Goal: Transaction & Acquisition: Purchase product/service

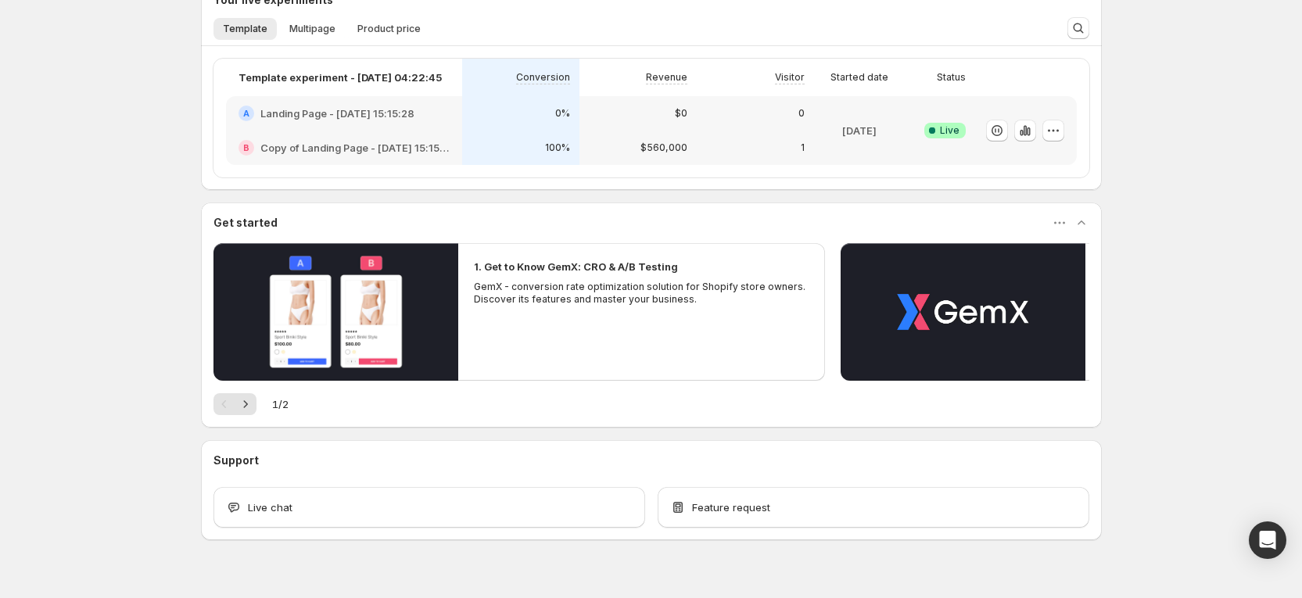
scroll to position [510, 0]
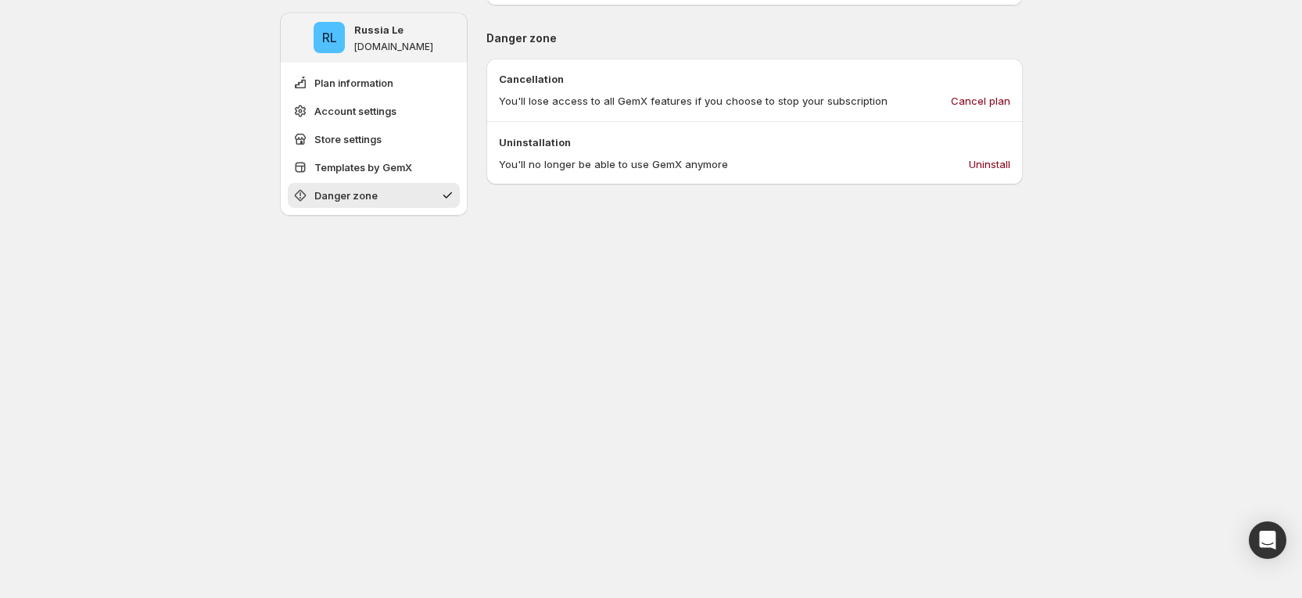
scroll to position [826, 0]
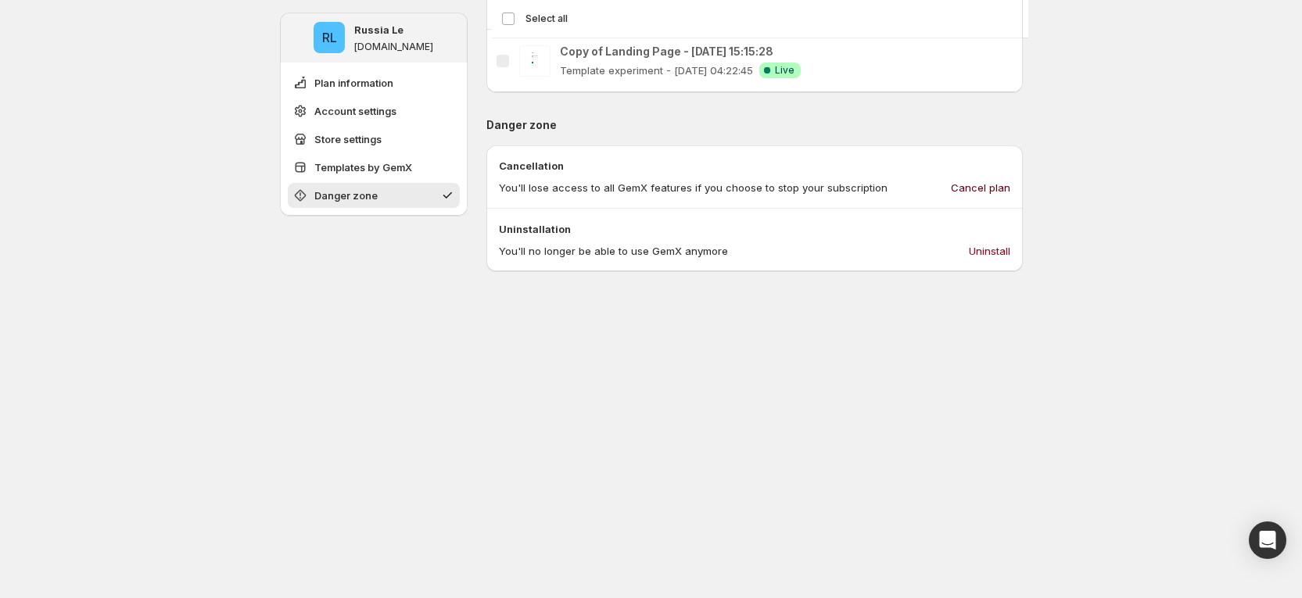
click at [997, 192] on span "Cancel plan" at bounding box center [980, 188] width 59 height 16
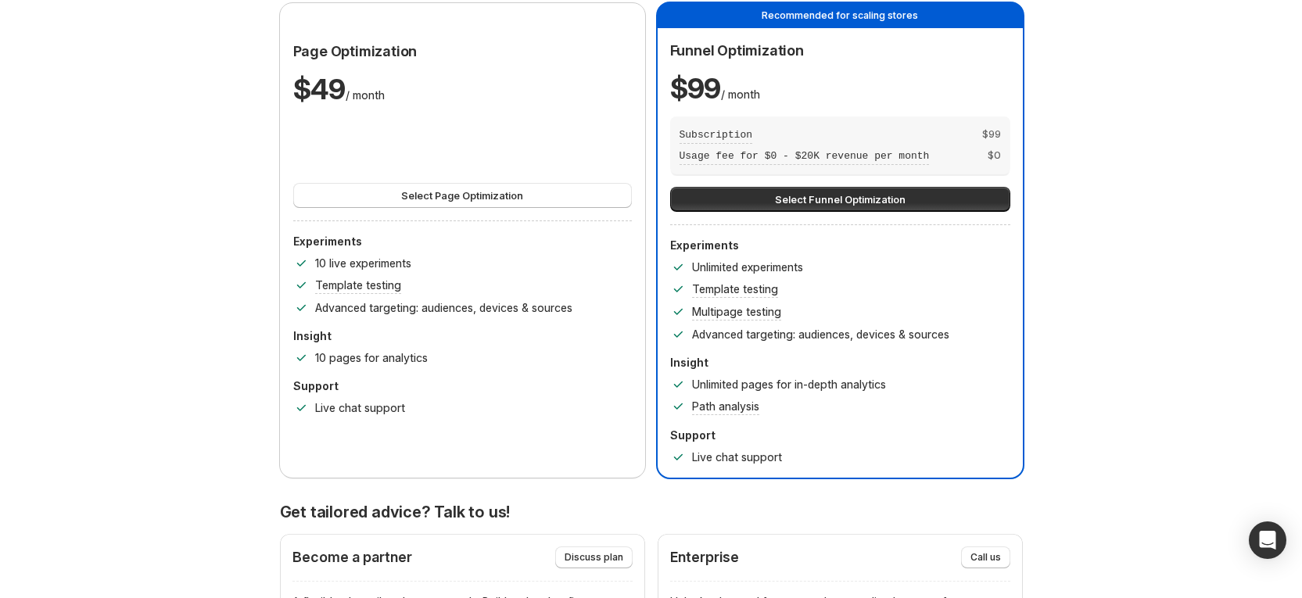
scroll to position [0, 0]
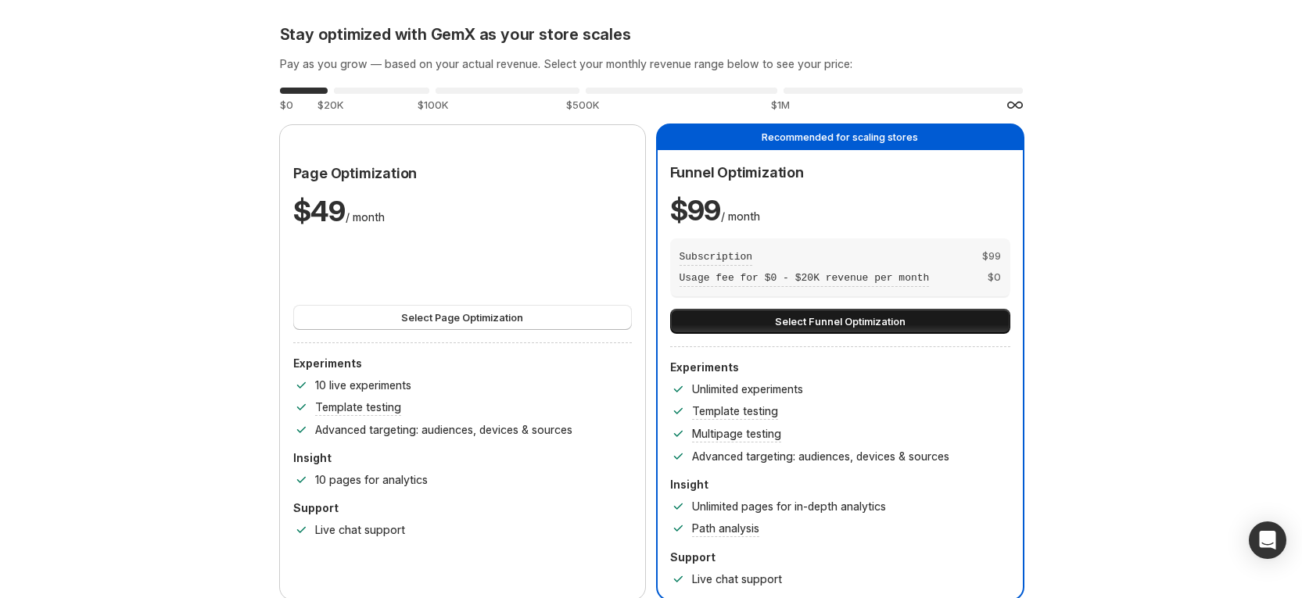
click at [843, 314] on span "Select Funnel Optimization" at bounding box center [840, 321] width 131 height 16
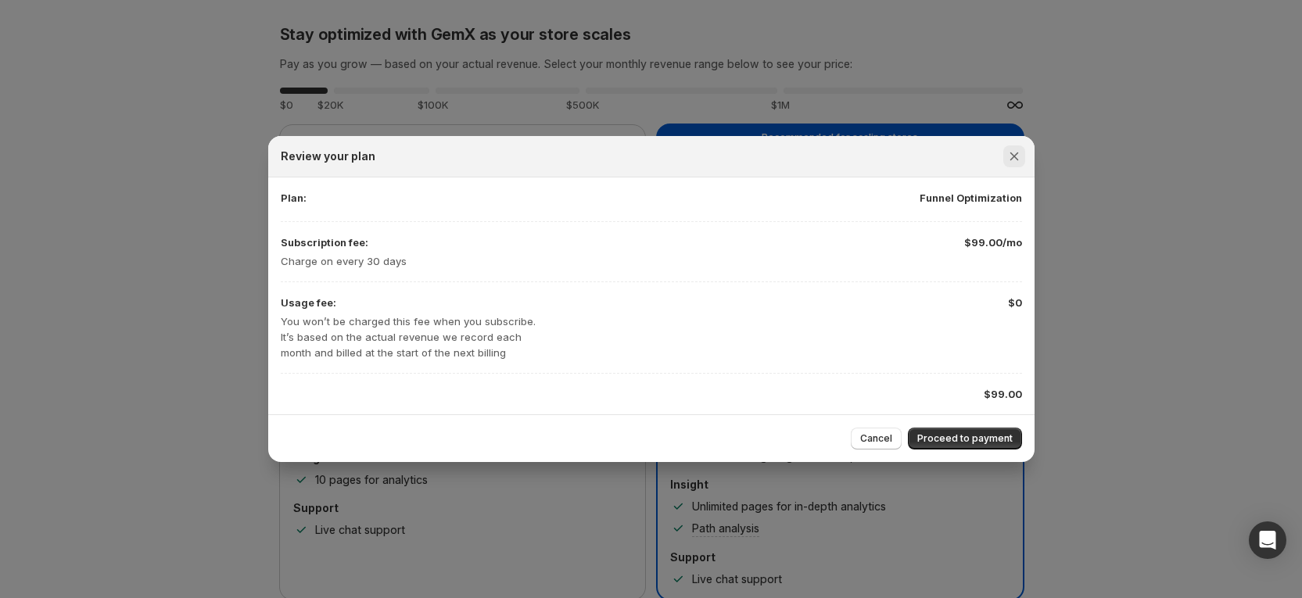
click at [1015, 163] on icon "Close" at bounding box center [1014, 157] width 16 height 16
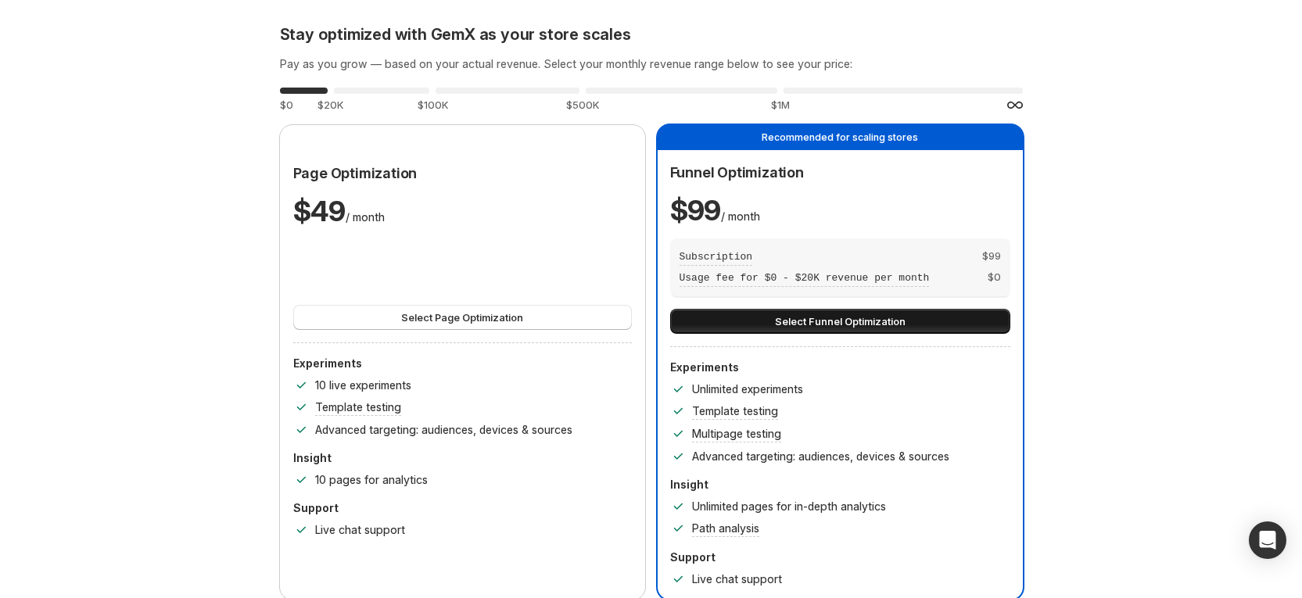
click at [897, 324] on span "Select Funnel Optimization" at bounding box center [840, 321] width 131 height 16
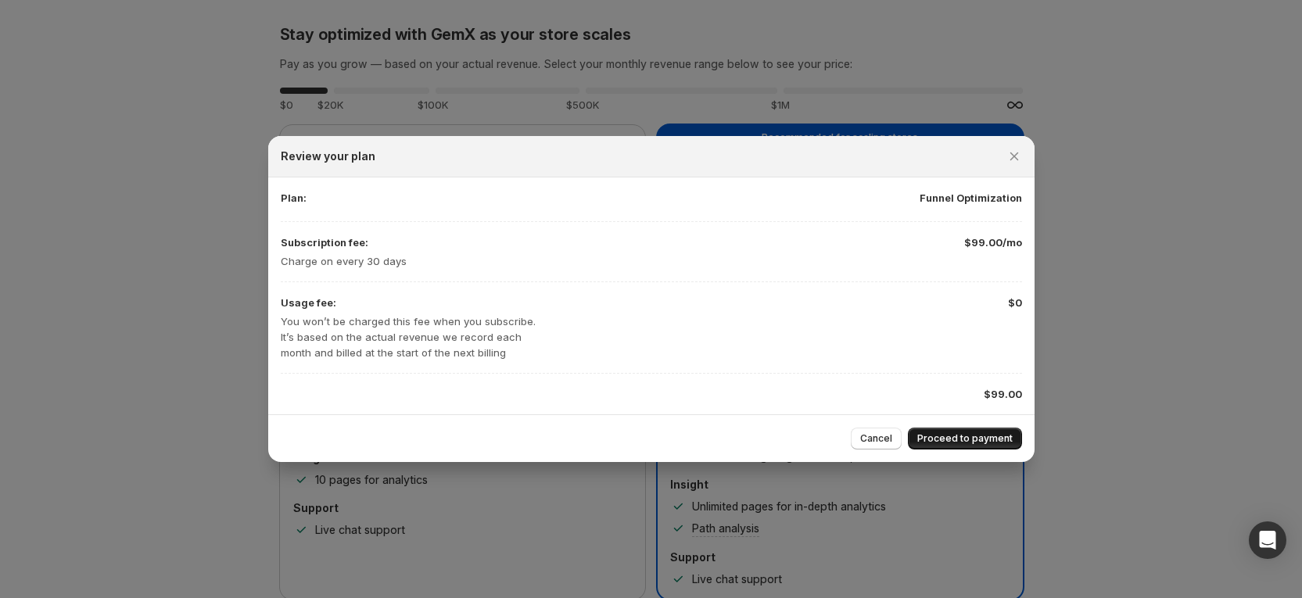
click at [954, 433] on span "Proceed to payment" at bounding box center [964, 438] width 95 height 13
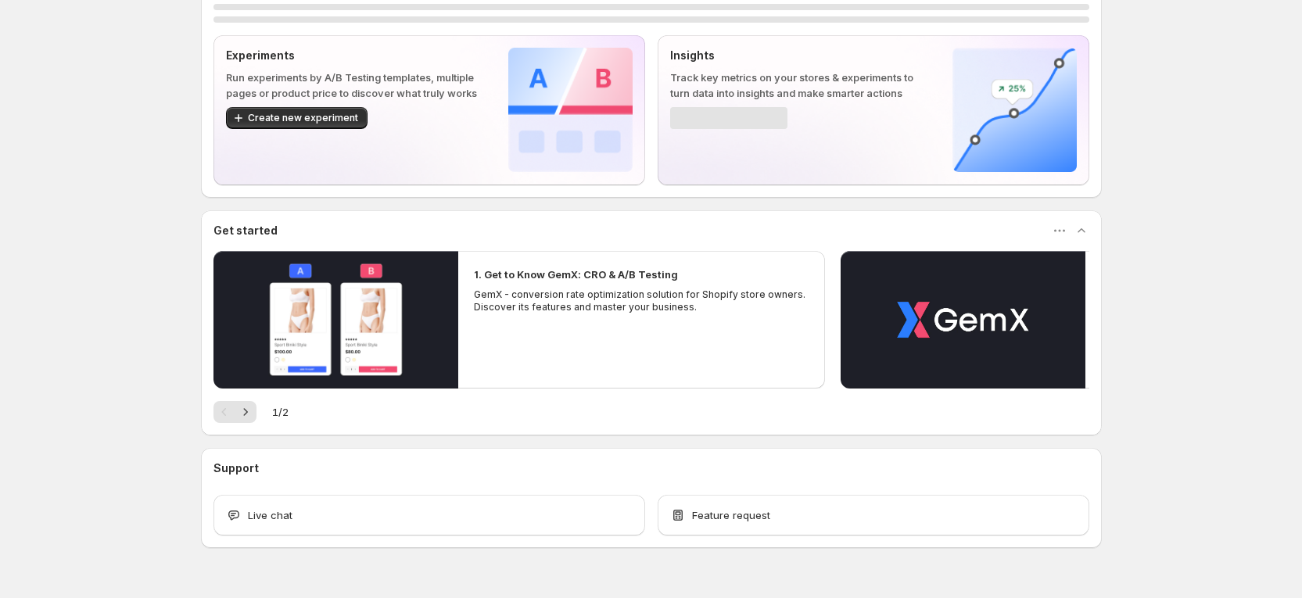
scroll to position [99, 0]
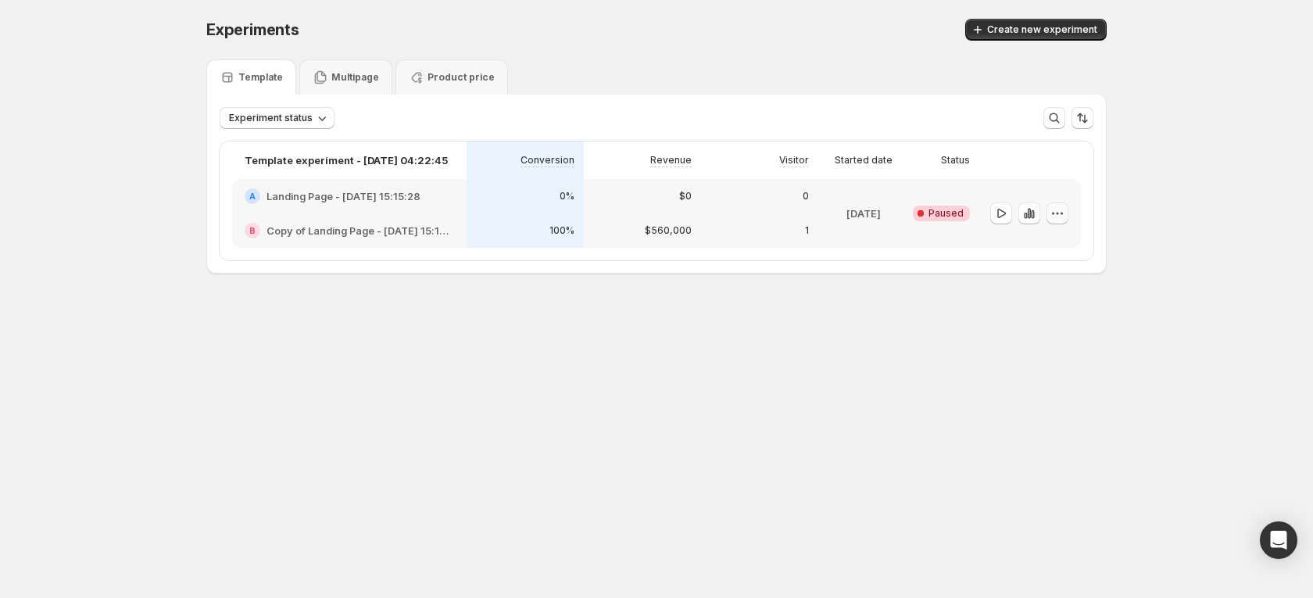
click at [1059, 221] on button "button" at bounding box center [1058, 213] width 22 height 22
click at [1003, 222] on button "button" at bounding box center [1001, 213] width 22 height 22
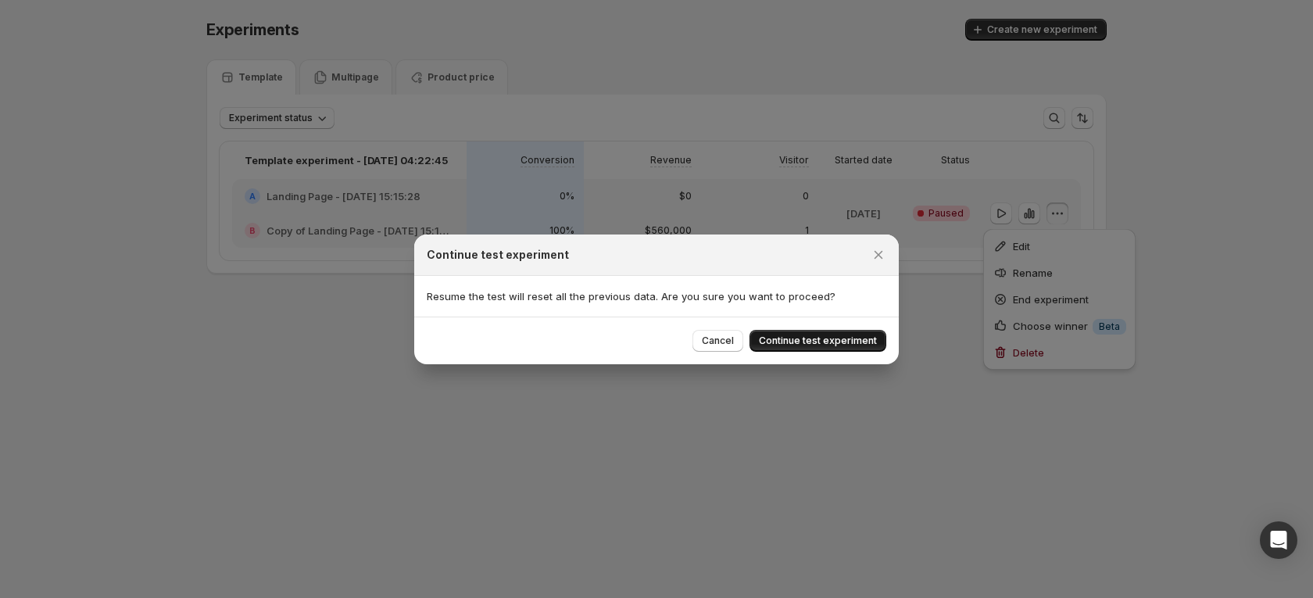
click at [847, 338] on span "Continue test experiment" at bounding box center [818, 341] width 118 height 13
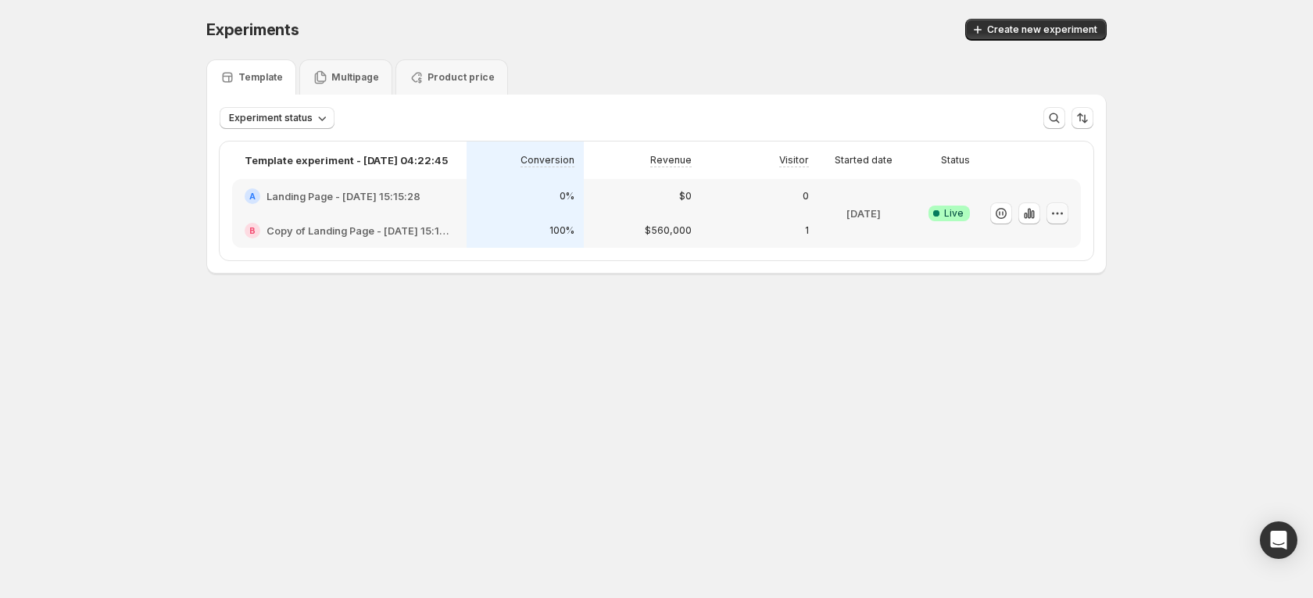
click at [1051, 213] on icon "button" at bounding box center [1058, 214] width 16 height 16
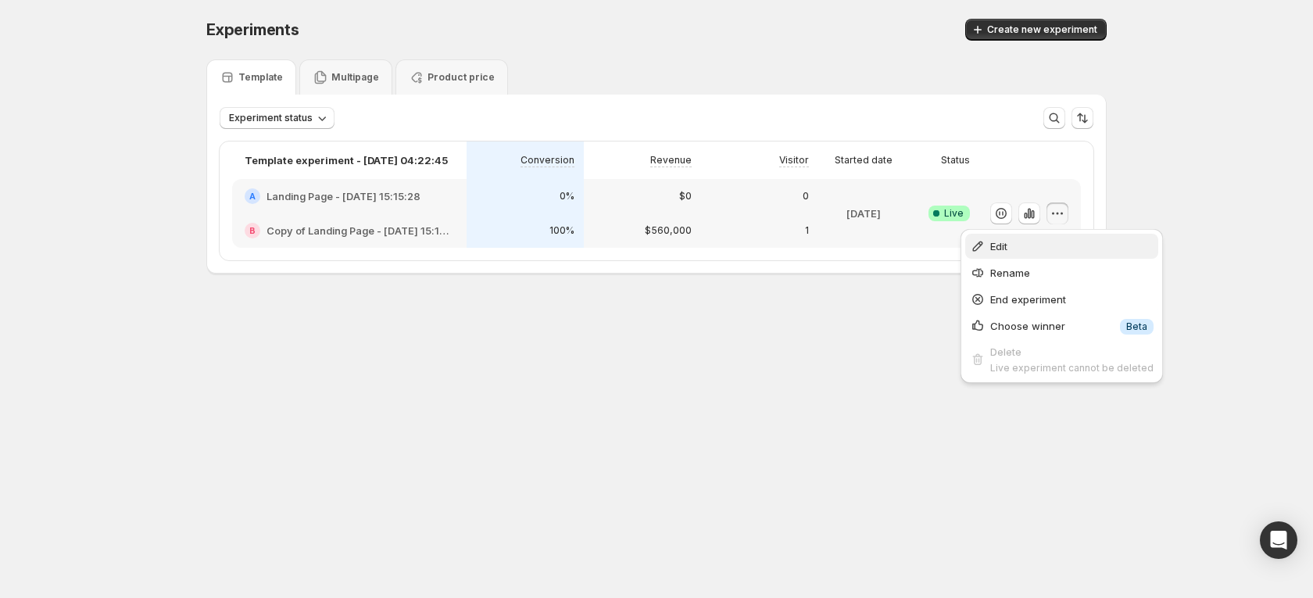
click at [1001, 245] on span "Edit" at bounding box center [998, 246] width 17 height 13
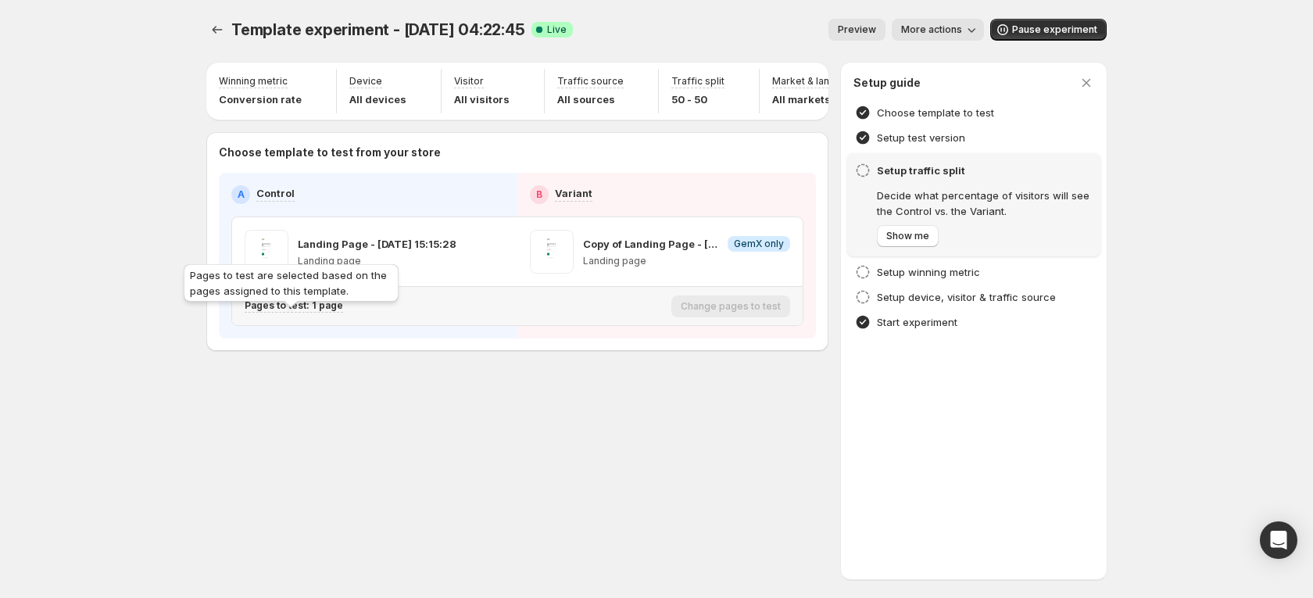
click at [304, 312] on p "Pages to test: 1 page" at bounding box center [294, 305] width 98 height 13
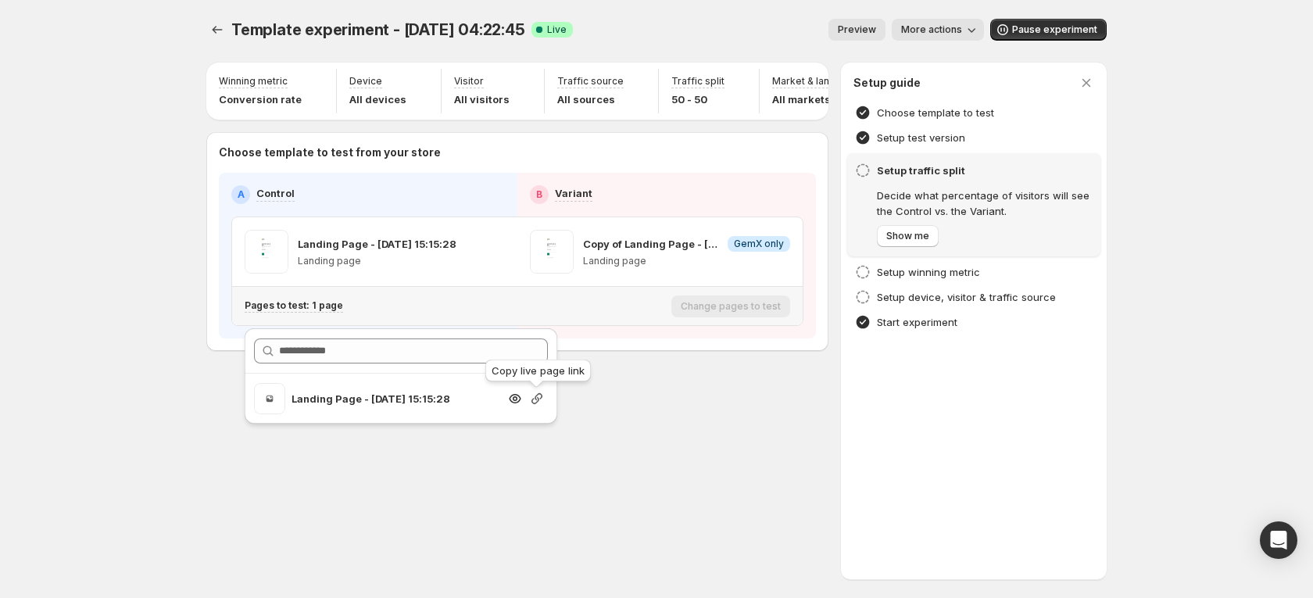
click at [534, 398] on icon "button" at bounding box center [537, 398] width 11 height 11
